Goal: Task Accomplishment & Management: Manage account settings

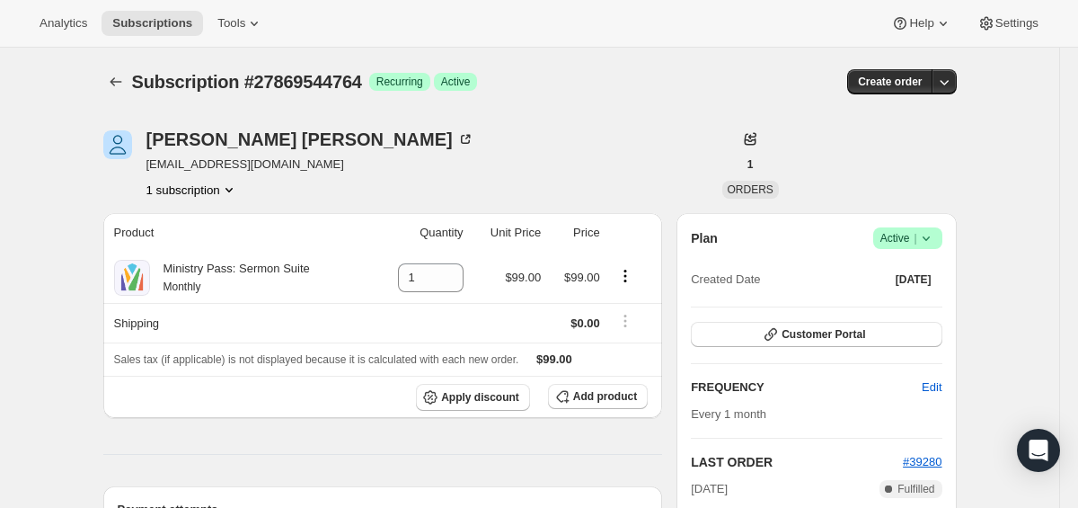
scroll to position [130, 0]
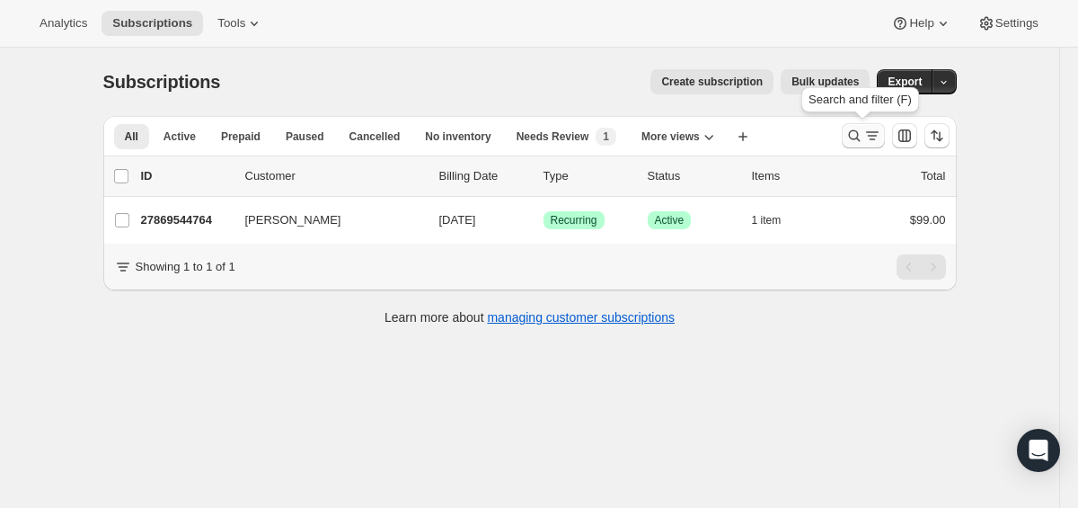
click at [852, 146] on button "Search and filter results" at bounding box center [863, 135] width 43 height 25
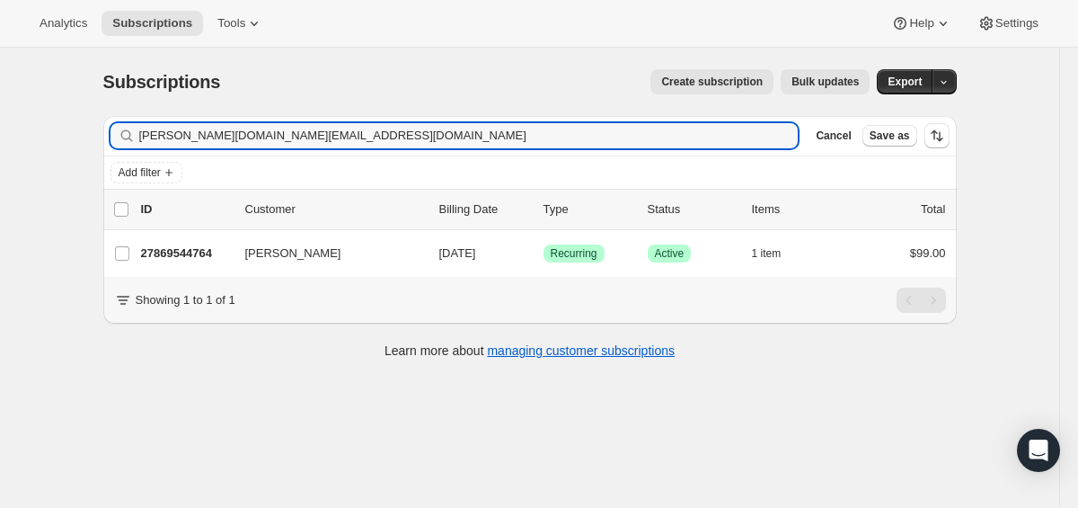
type input "[PERSON_NAME][DOMAIN_NAME][EMAIL_ADDRESS][DOMAIN_NAME]"
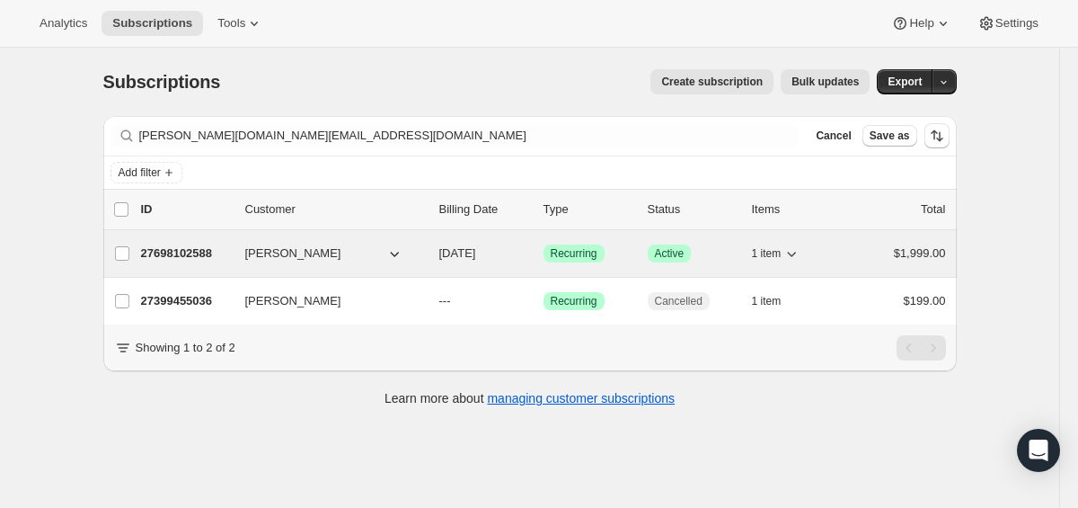
click at [168, 259] on p "27698102588" at bounding box center [186, 253] width 90 height 18
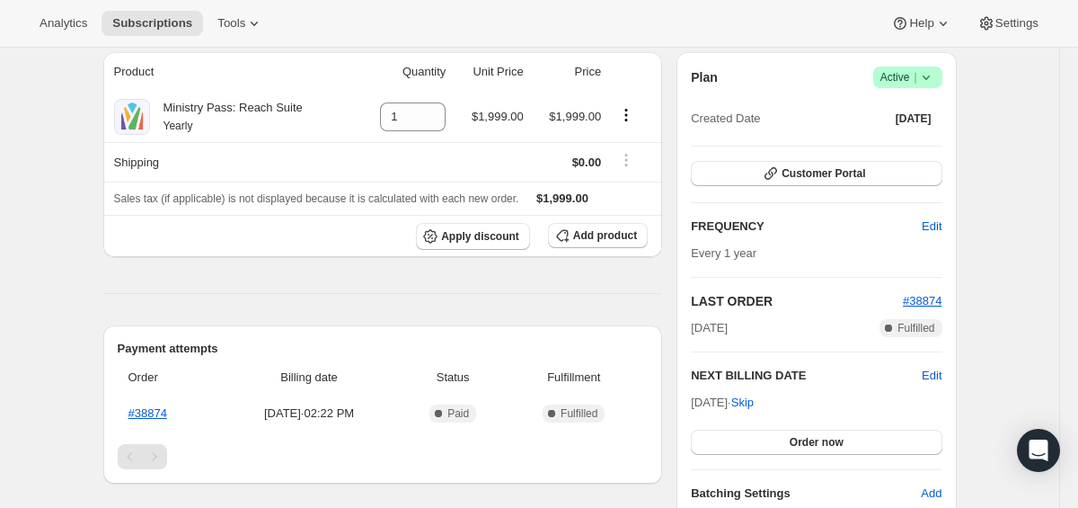
scroll to position [167, 0]
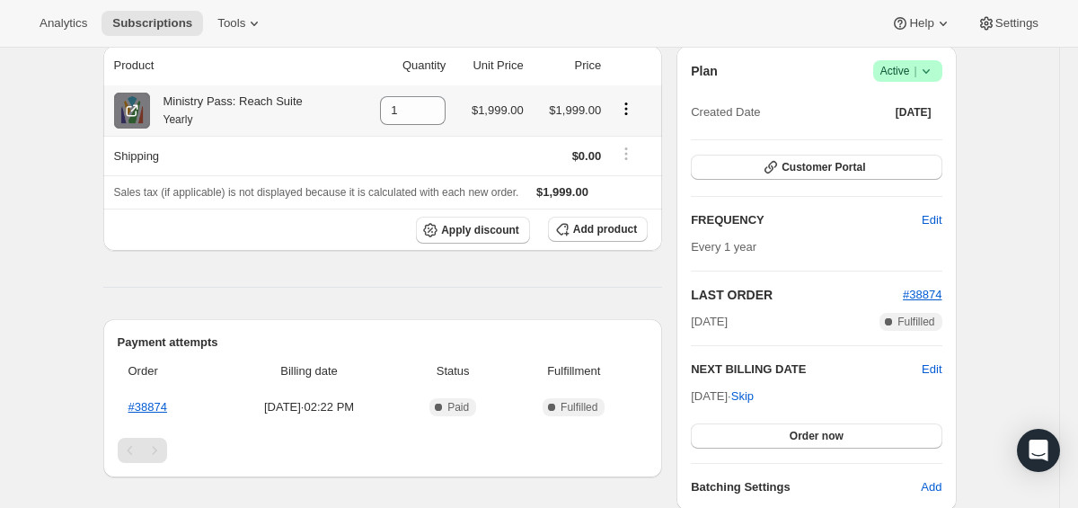
click at [129, 106] on icon at bounding box center [131, 111] width 11 height 11
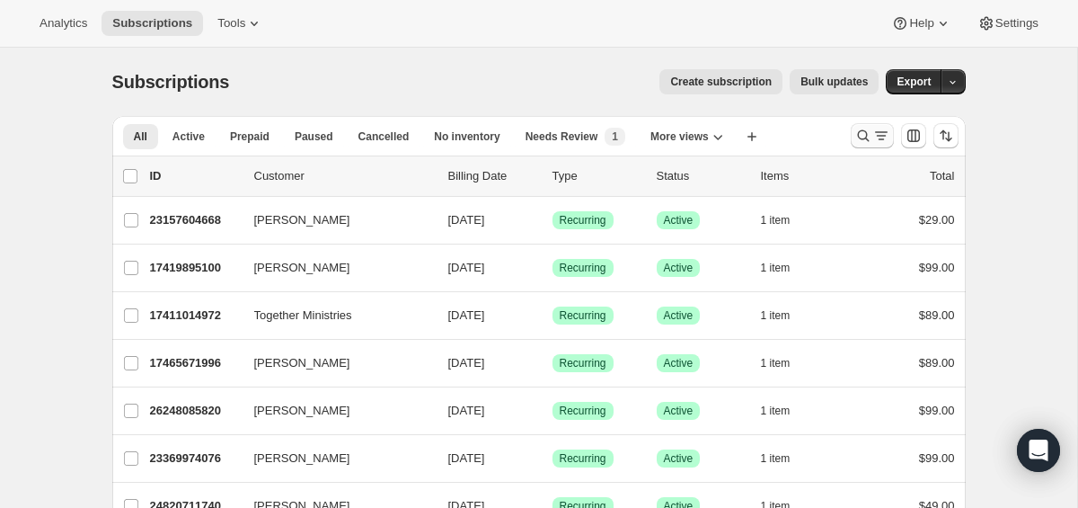
click at [856, 130] on icon "Search and filter results" at bounding box center [863, 136] width 18 height 18
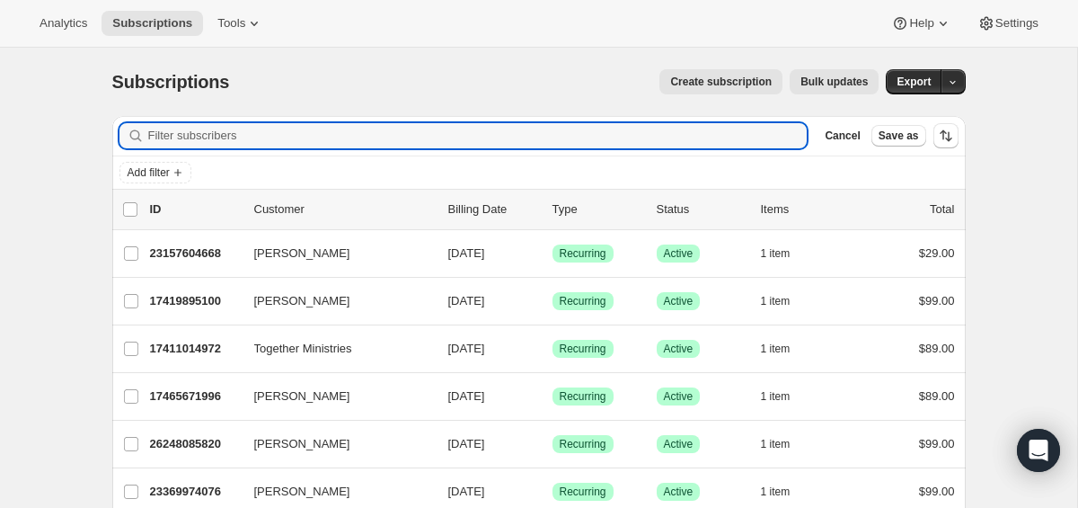
paste input "pastorjaydog9@yahoo.com"
type input "pastorjaydog9@yahoo.com"
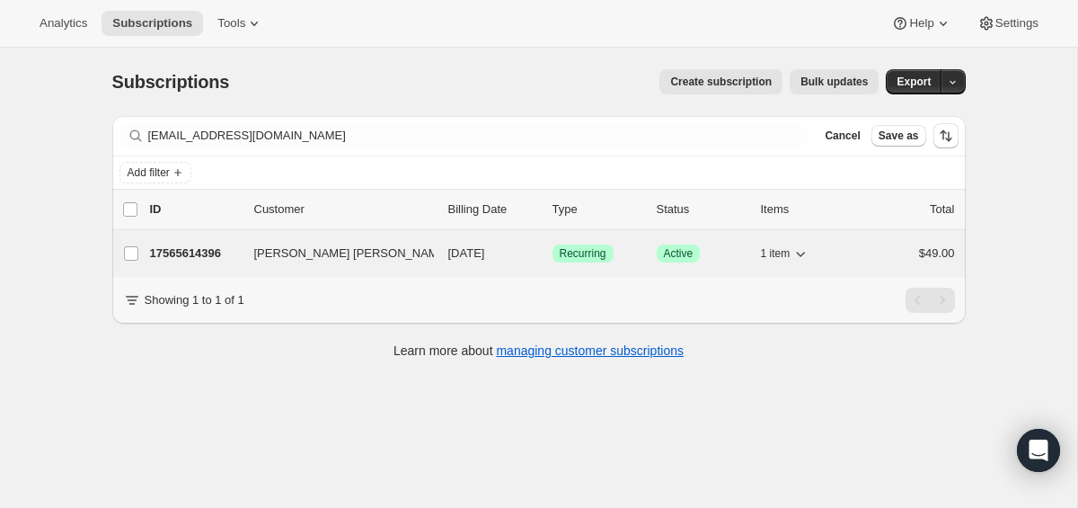
click at [199, 247] on p "17565614396" at bounding box center [195, 253] width 90 height 18
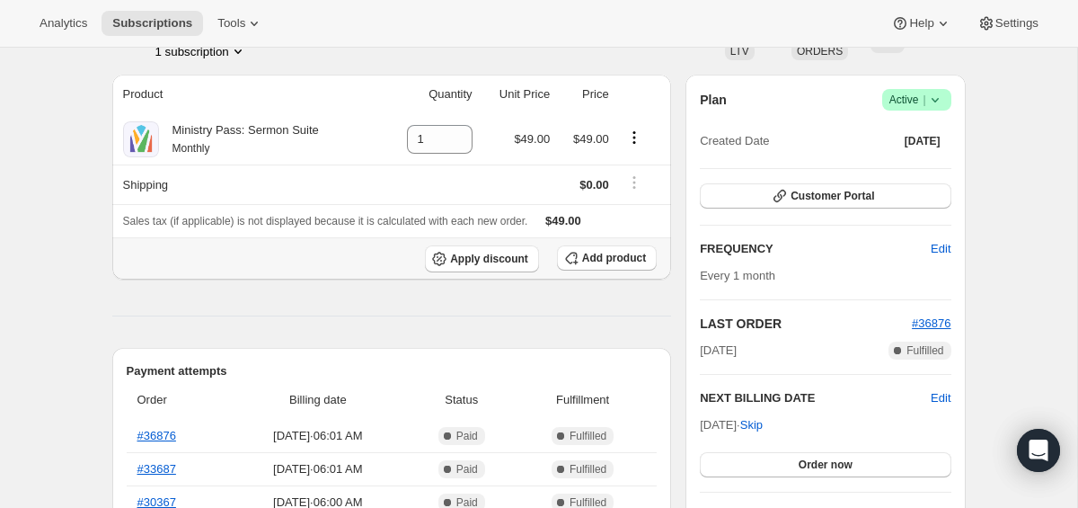
scroll to position [137, 0]
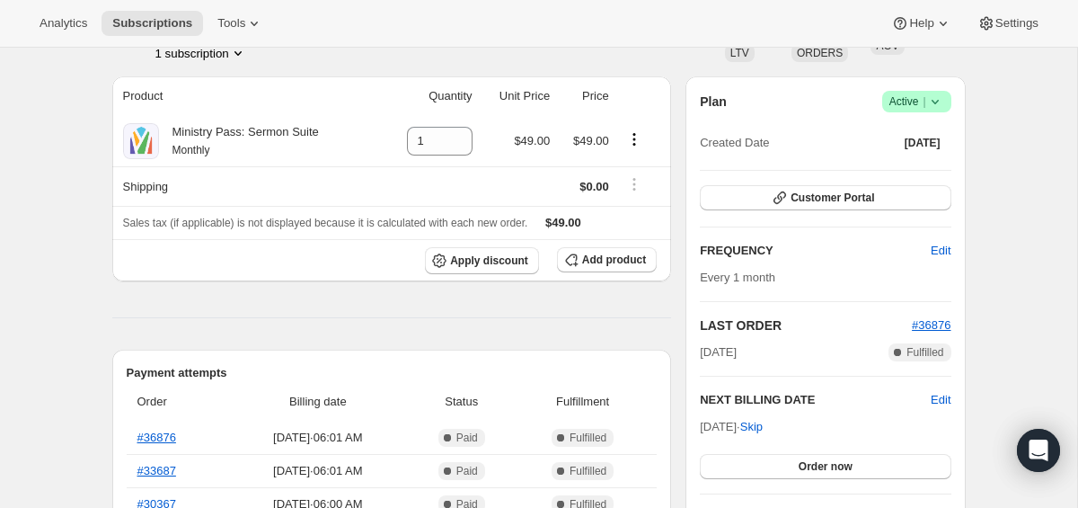
click at [933, 102] on icon at bounding box center [935, 102] width 18 height 18
click at [895, 162] on span "Cancel subscription" at bounding box center [912, 167] width 102 height 13
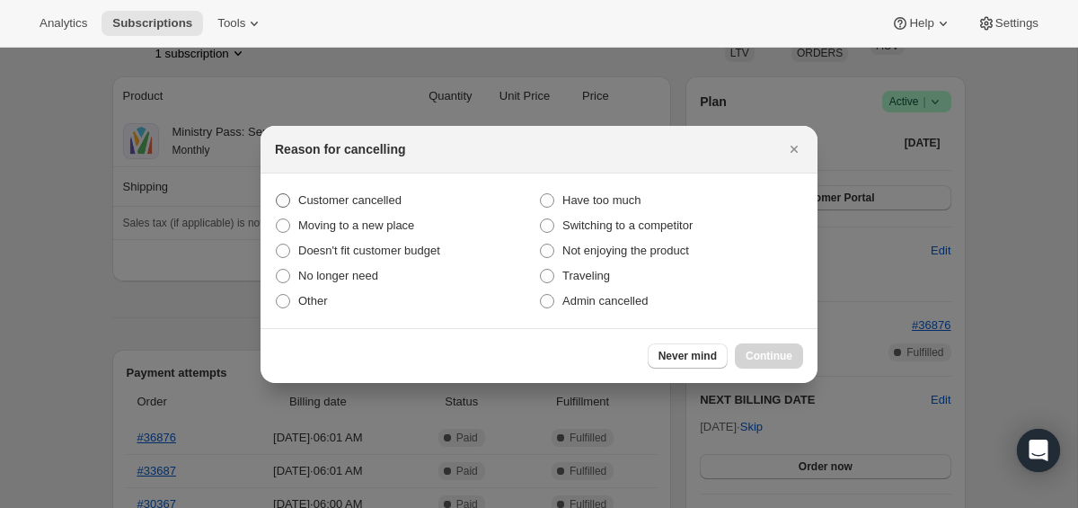
click at [321, 197] on span "Customer cancelled" at bounding box center [349, 199] width 103 height 13
click at [277, 194] on input "Customer cancelled" at bounding box center [276, 193] width 1 height 1
radio input "true"
click at [766, 348] on button "Continue" at bounding box center [769, 355] width 68 height 25
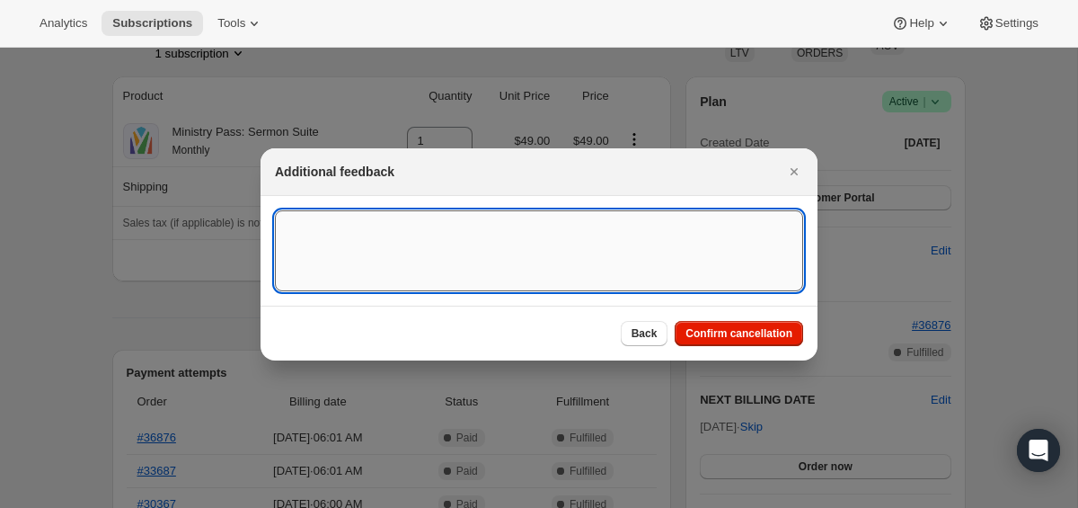
click at [508, 228] on textarea ":rbu:" at bounding box center [539, 250] width 528 height 81
type textarea "canceled on 9/30"
click at [763, 329] on span "Confirm cancellation" at bounding box center [739, 333] width 107 height 14
